Goal: Check status: Check status

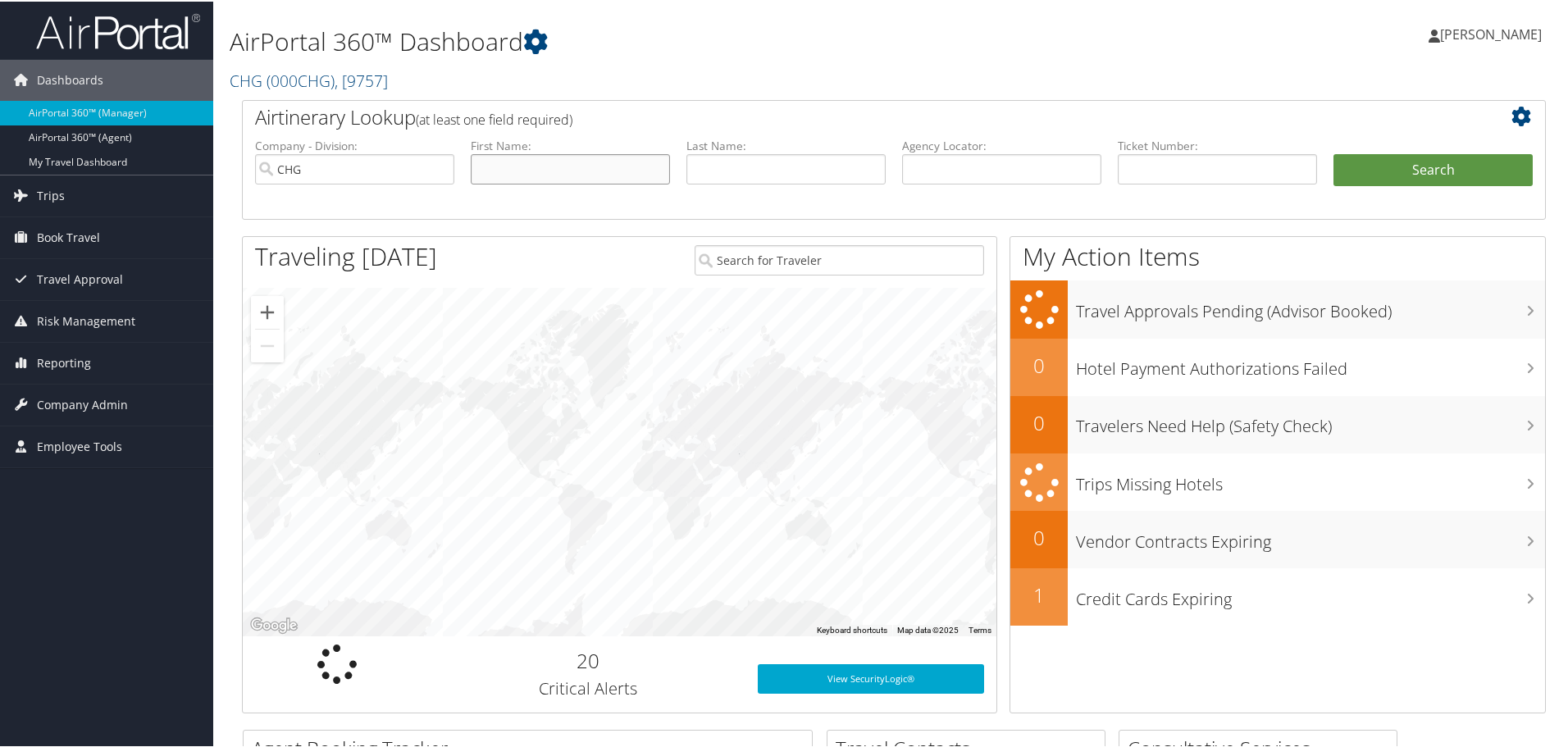
click at [580, 161] on input "text" at bounding box center [570, 167] width 199 height 30
type input "calvin"
type input "bell"
click at [1334, 153] on button "Search" at bounding box center [1433, 169] width 199 height 33
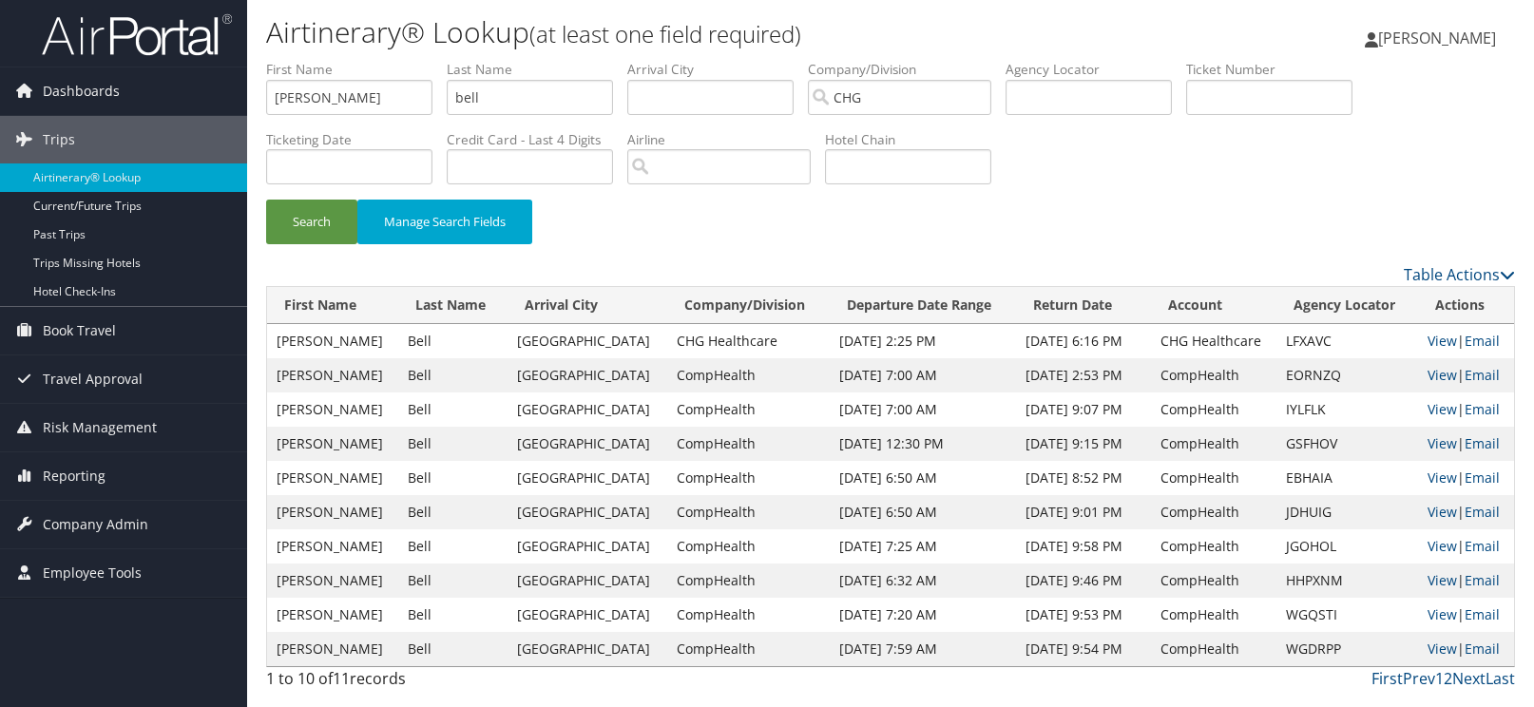
click at [1075, 202] on div "Search Manage Search Fields" at bounding box center [890, 232] width 1277 height 64
drag, startPoint x: 1075, startPoint y: 202, endPoint x: 998, endPoint y: 222, distance: 79.8
click at [998, 222] on div "Search Manage Search Fields" at bounding box center [890, 232] width 1277 height 64
click at [1436, 338] on link "View" at bounding box center [1442, 341] width 29 height 18
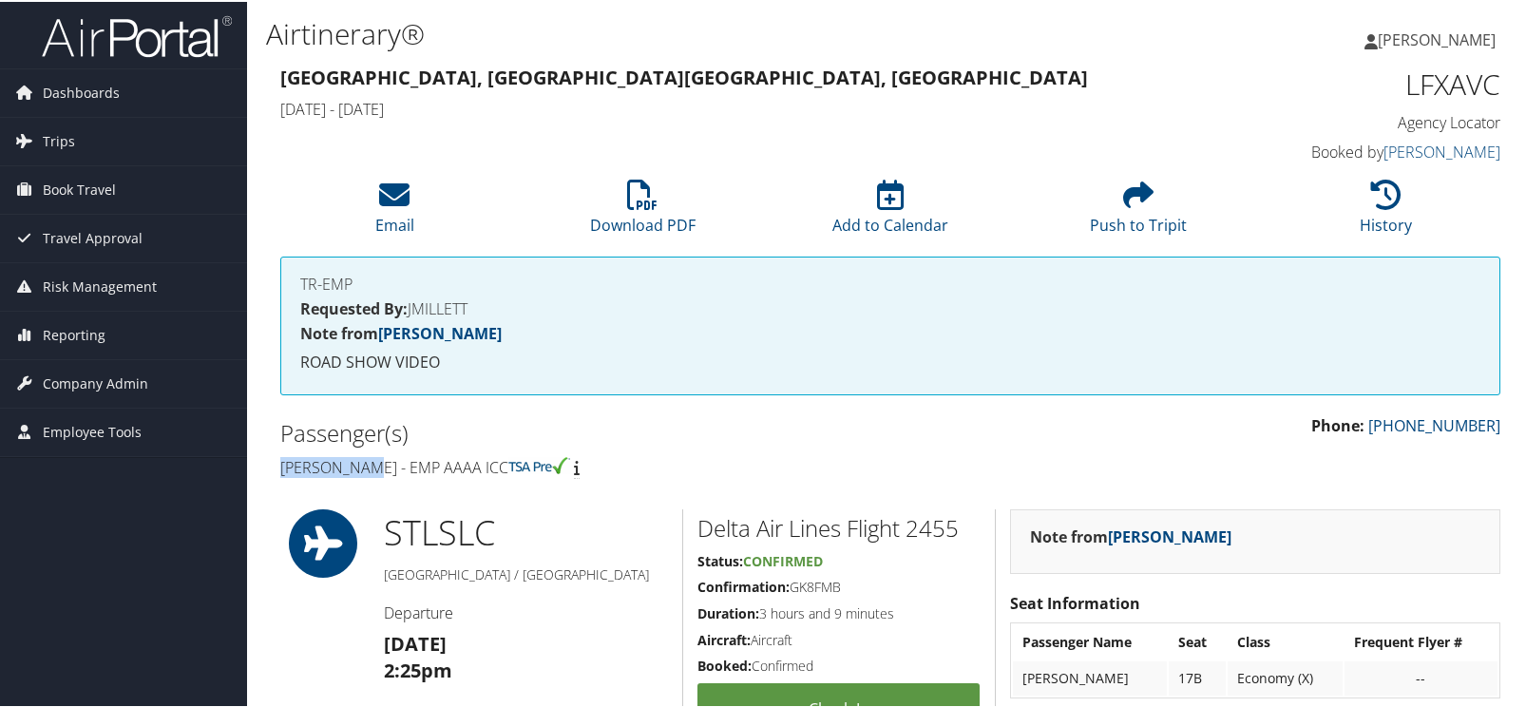
drag, startPoint x: 277, startPoint y: 463, endPoint x: 368, endPoint y: 459, distance: 91.3
click at [368, 459] on div "Passenger(s) [PERSON_NAME] - EMP AAAA ICC" at bounding box center [578, 448] width 624 height 71
copy h4 "[PERSON_NAME]"
